Goal: Transaction & Acquisition: Purchase product/service

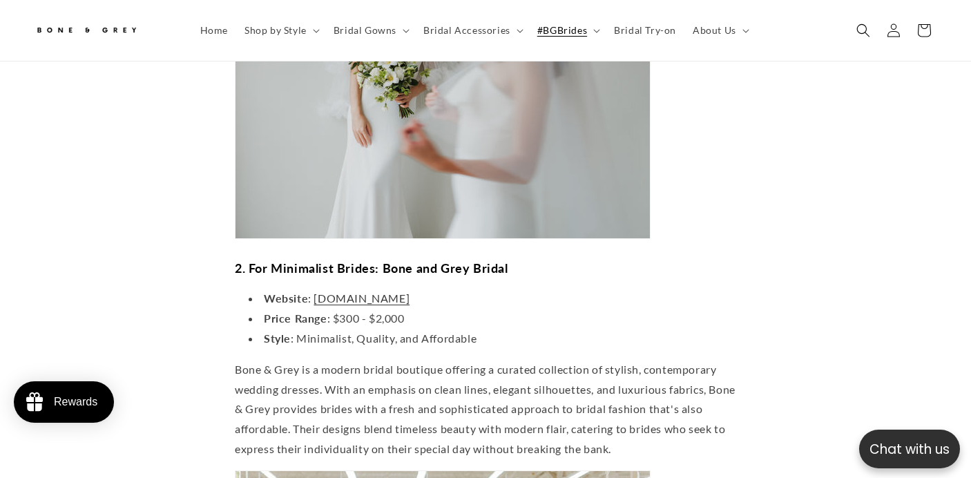
scroll to position [1851, 0]
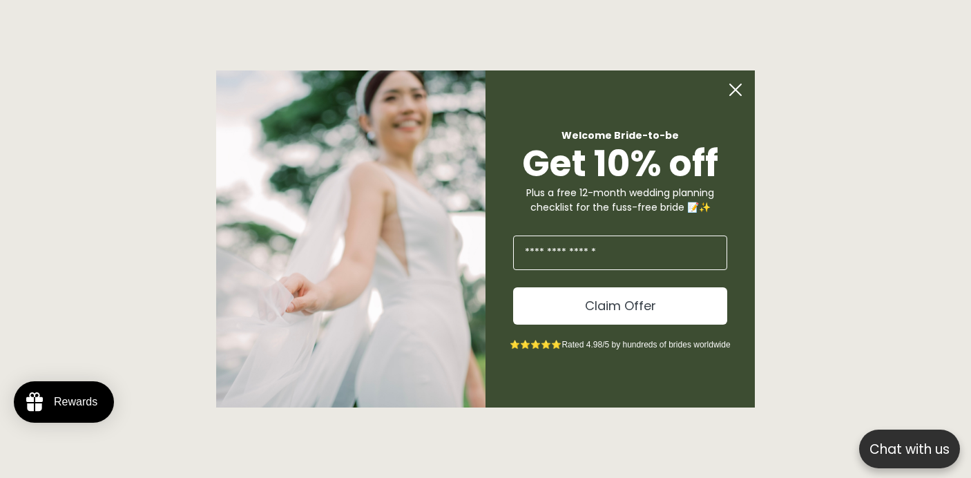
click at [732, 89] on circle "Close dialog" at bounding box center [736, 90] width 26 height 26
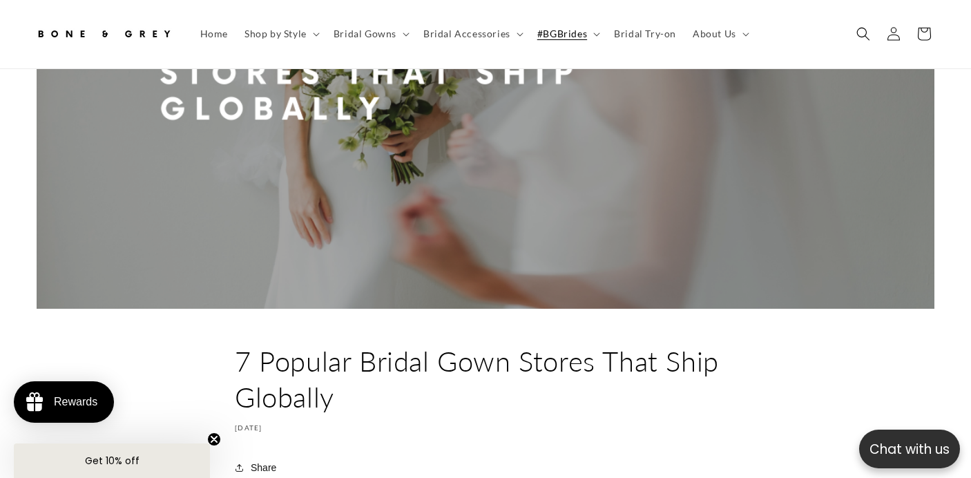
scroll to position [0, 0]
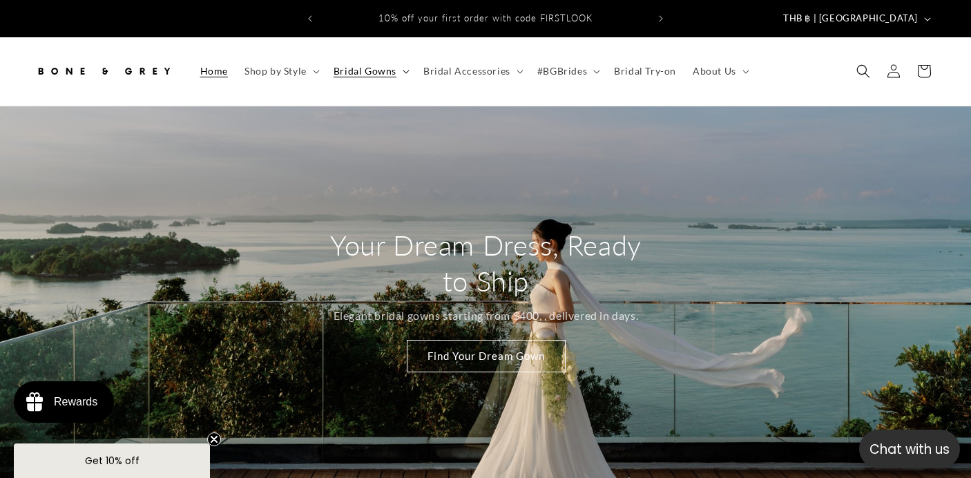
click at [403, 57] on summary "Bridal Gowns" at bounding box center [370, 71] width 90 height 29
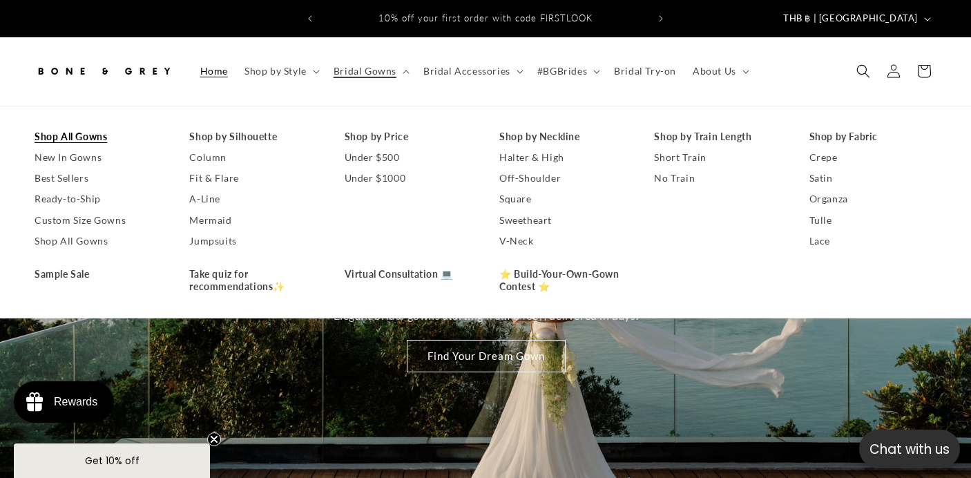
click at [100, 126] on link "Shop All Gowns" at bounding box center [98, 136] width 127 height 21
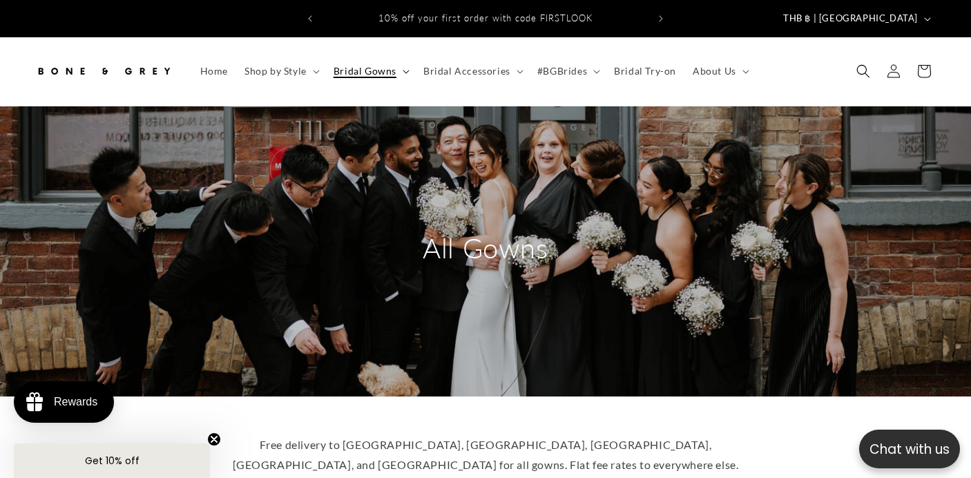
click at [404, 70] on icon at bounding box center [406, 72] width 7 height 4
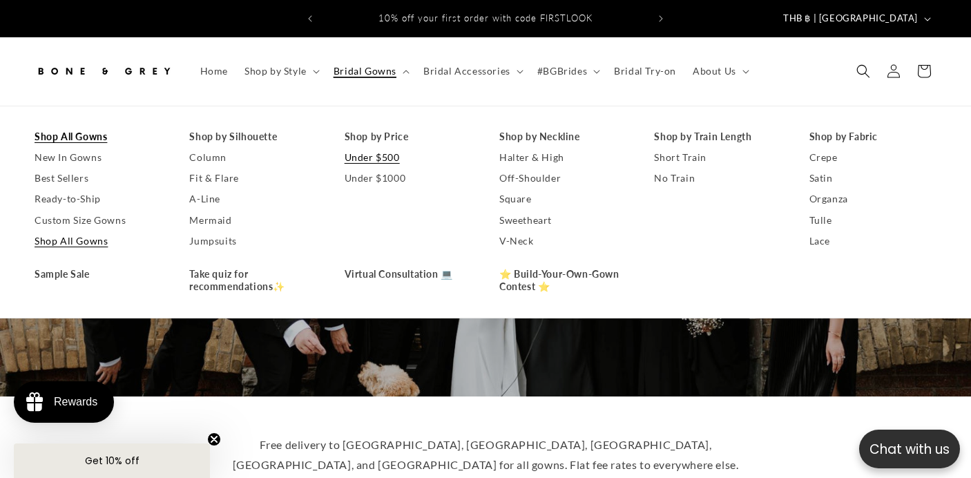
click at [383, 147] on link "Under $500" at bounding box center [408, 157] width 127 height 21
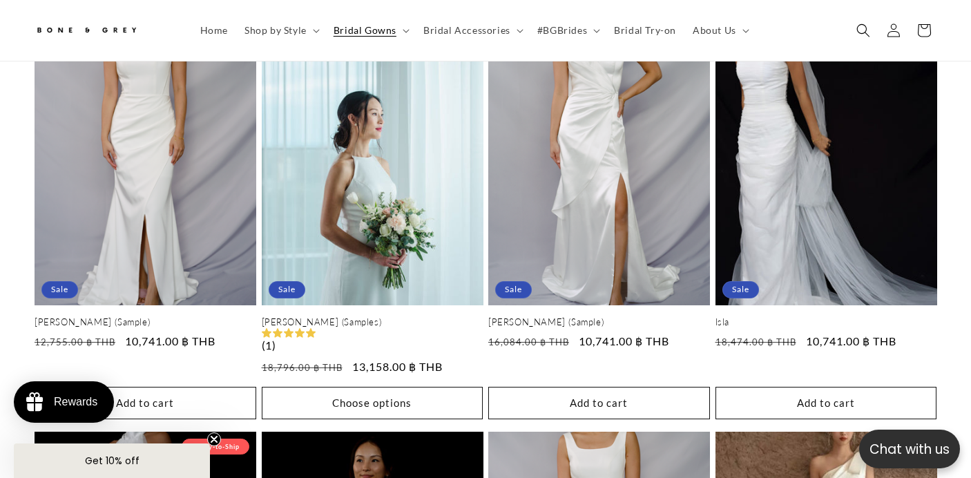
scroll to position [1149, 0]
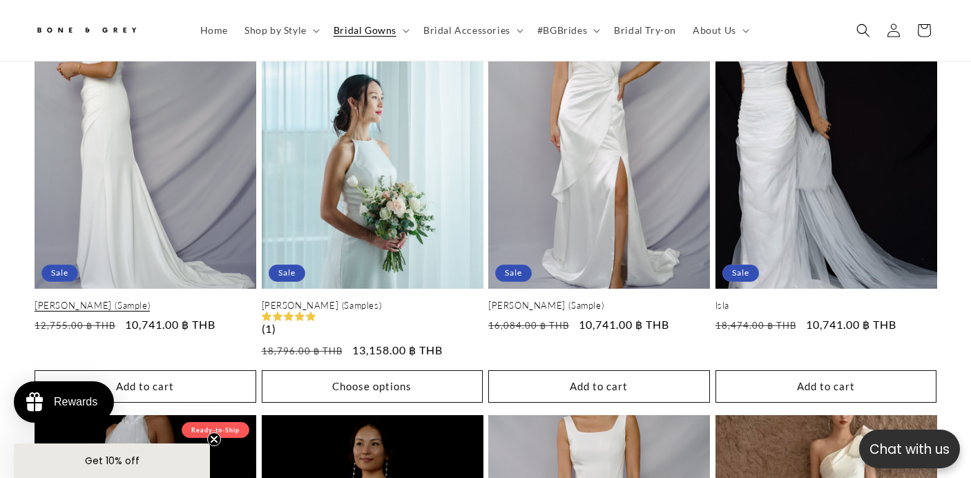
click at [137, 300] on link "[PERSON_NAME] (Sample)" at bounding box center [146, 306] width 222 height 12
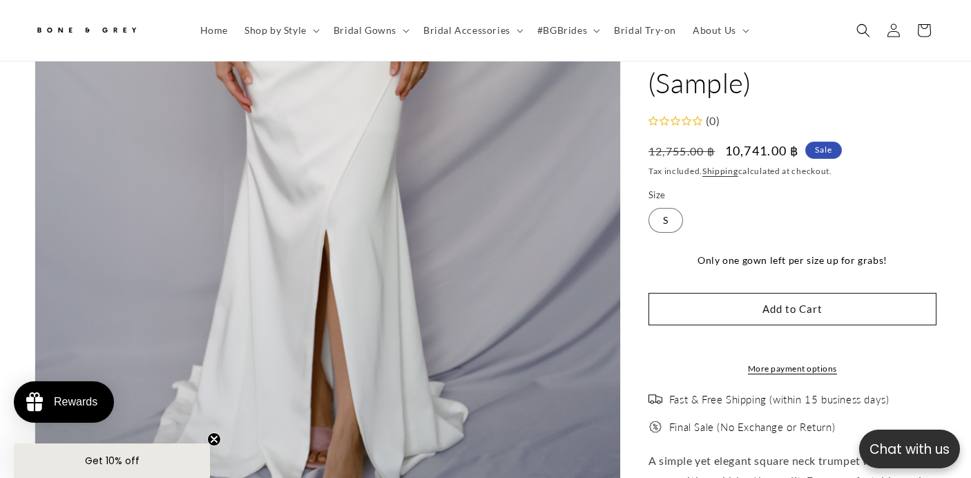
scroll to position [501, 0]
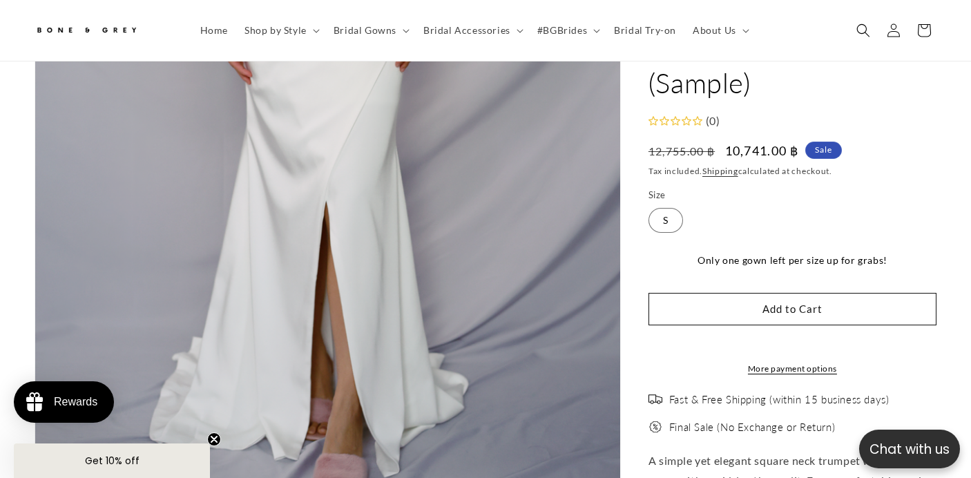
drag, startPoint x: 325, startPoint y: 240, endPoint x: 138, endPoint y: 499, distance: 320.1
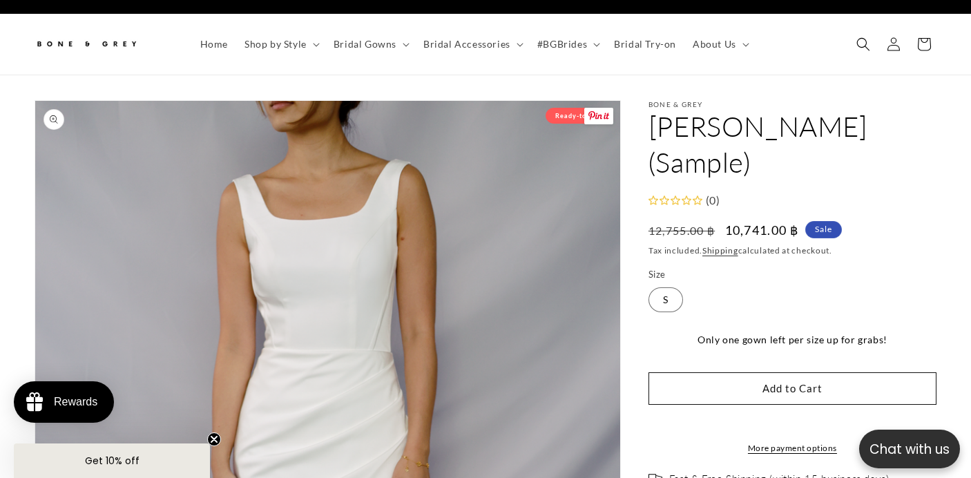
scroll to position [0, 0]
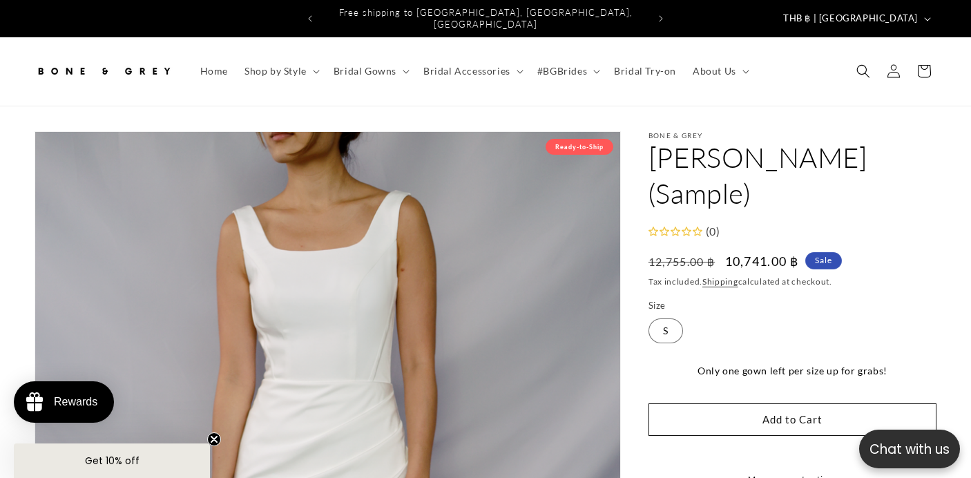
drag, startPoint x: 558, startPoint y: 151, endPoint x: 756, endPoint y: 519, distance: 418.8
click at [756, 477] on html "x by Timesact" at bounding box center [485, 239] width 971 height 478
